Goal: Information Seeking & Learning: Learn about a topic

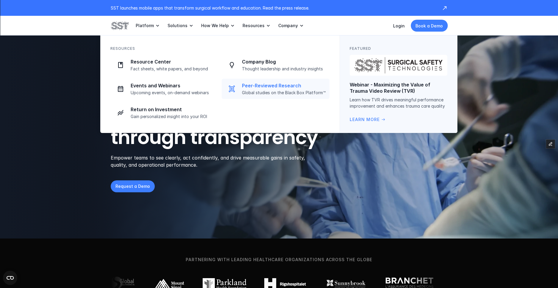
click at [266, 95] on link "Peer-Reviewed Research Global studies on the Black Box Platform™" at bounding box center [276, 89] width 108 height 20
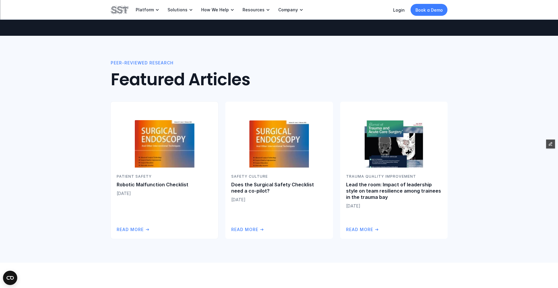
scroll to position [49, 0]
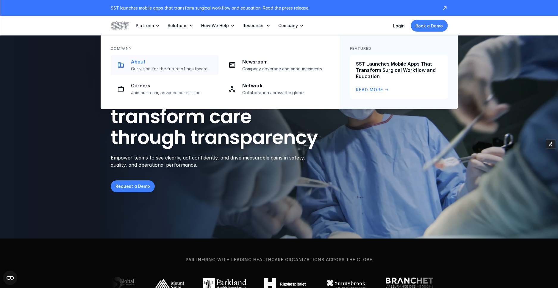
click at [185, 70] on p "Our vision for the future of healthcare" at bounding box center [173, 68] width 84 height 5
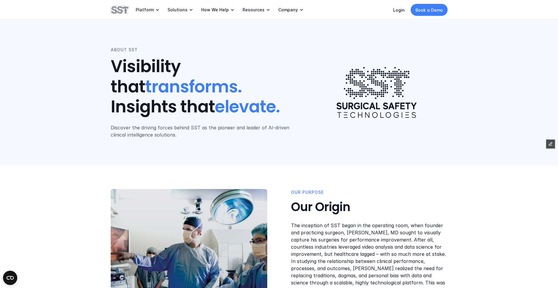
click at [144, 10] on p "Platform" at bounding box center [145, 9] width 18 height 5
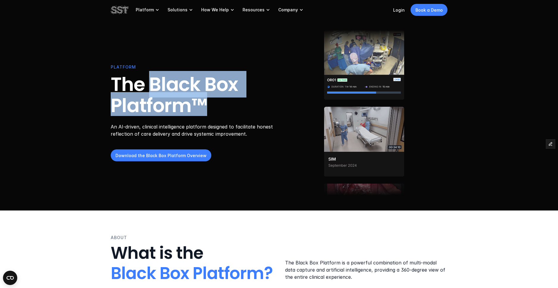
drag, startPoint x: 189, startPoint y: 104, endPoint x: 155, endPoint y: 90, distance: 37.1
click at [155, 90] on h1 "The Black Box Platform™" at bounding box center [194, 95] width 167 height 42
copy h1 "Black Box Platform™"
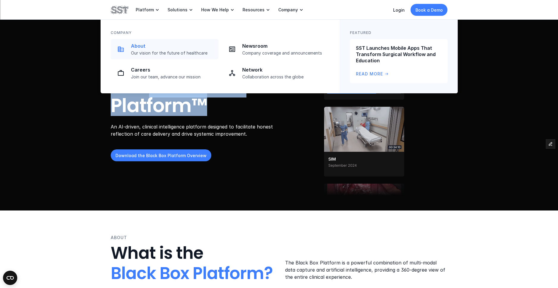
click at [148, 48] on p "About" at bounding box center [173, 46] width 84 height 6
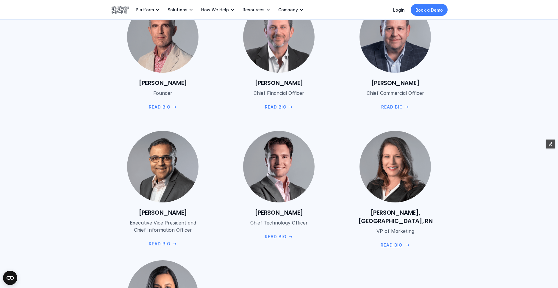
scroll to position [742, 0]
